Goal: Task Accomplishment & Management: Use online tool/utility

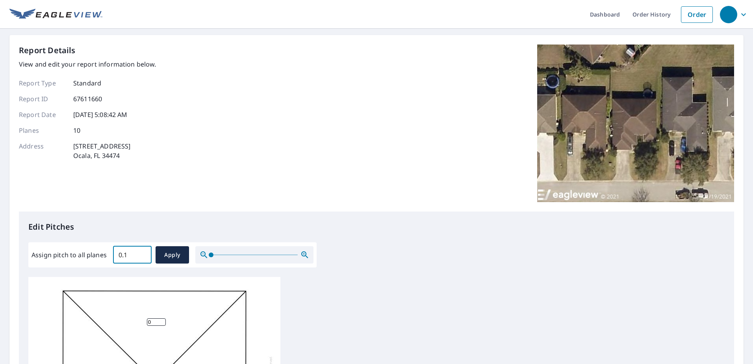
click at [142, 251] on input "0.1" at bounding box center [132, 255] width 39 height 22
drag, startPoint x: 128, startPoint y: 254, endPoint x: 116, endPoint y: 254, distance: 11.4
click at [116, 254] on input "0.1" at bounding box center [132, 255] width 39 height 22
type input "5"
click at [167, 257] on span "Apply" at bounding box center [172, 255] width 21 height 10
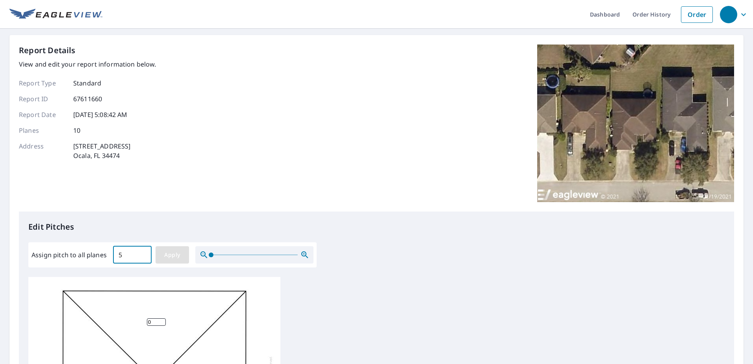
type input "5"
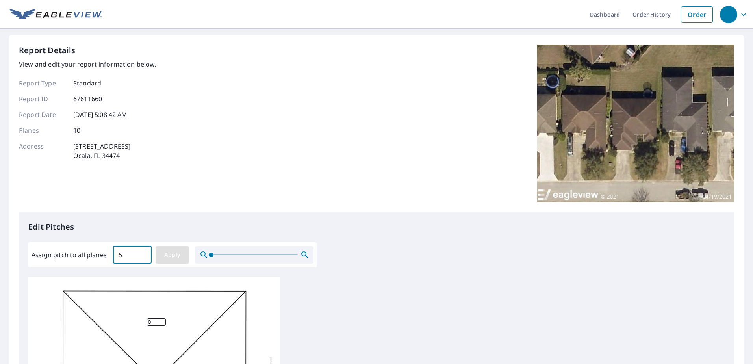
type input "5"
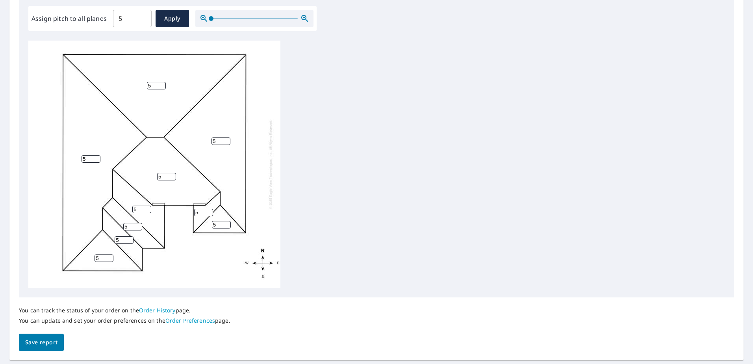
scroll to position [8, 0]
click at [51, 343] on span "Save report" at bounding box center [41, 343] width 32 height 10
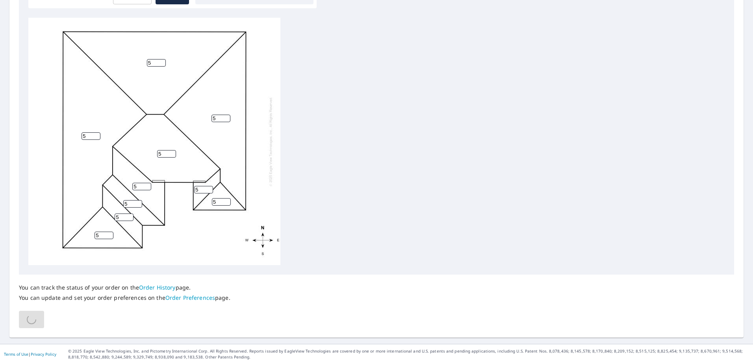
scroll to position [0, 0]
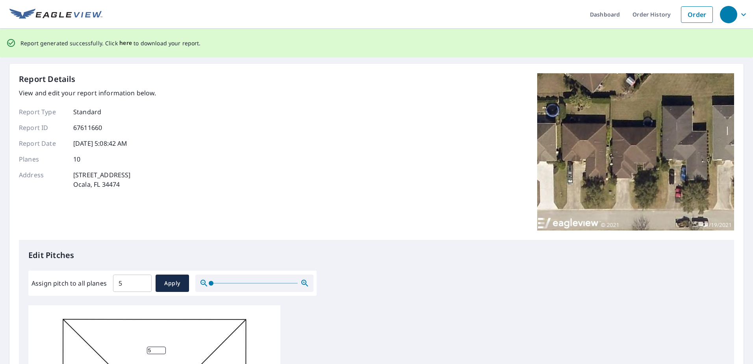
click at [124, 43] on span "here" at bounding box center [125, 43] width 13 height 10
